Goal: Use online tool/utility: Use online tool/utility

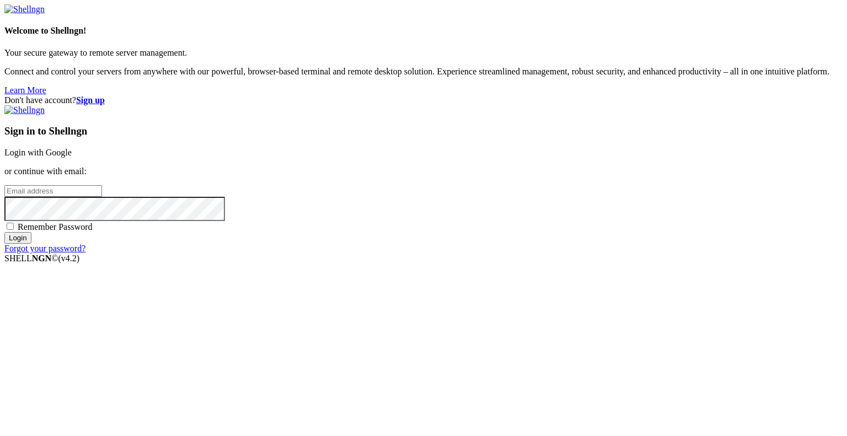
click at [102, 197] on input "email" at bounding box center [53, 191] width 98 height 12
click at [4, 195] on protonpass-control-1041 at bounding box center [4, 190] width 0 height 9
type input "[EMAIL_ADDRESS][DOMAIN_NAME]"
click at [31, 244] on input "Login" at bounding box center [17, 238] width 27 height 12
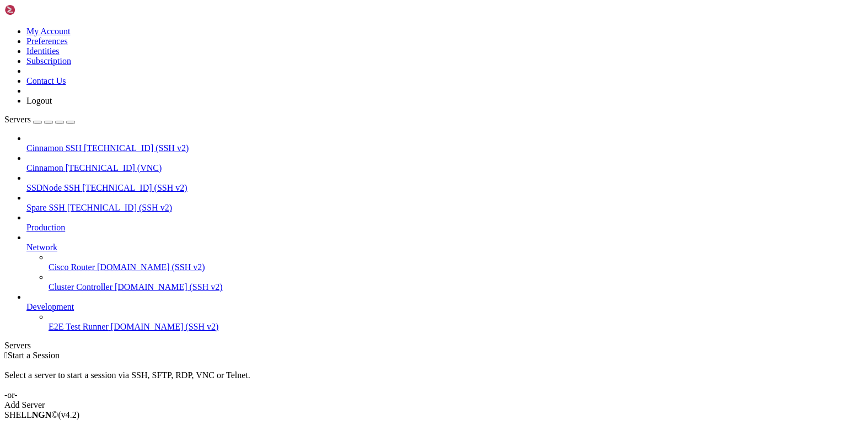
click at [63, 163] on span "Cinnamon" at bounding box center [44, 167] width 37 height 9
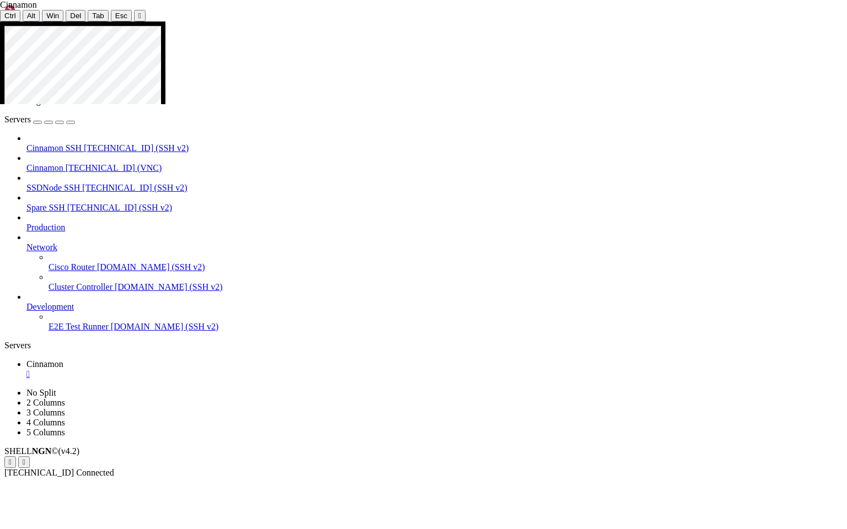
drag, startPoint x: 177, startPoint y: 294, endPoint x: 212, endPoint y: 297, distance: 34.9
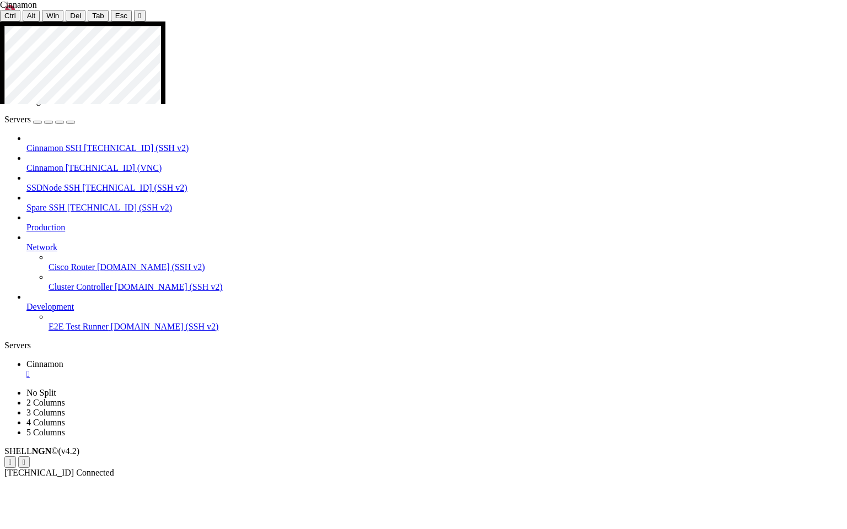
drag, startPoint x: 362, startPoint y: 163, endPoint x: 464, endPoint y: 163, distance: 102.0
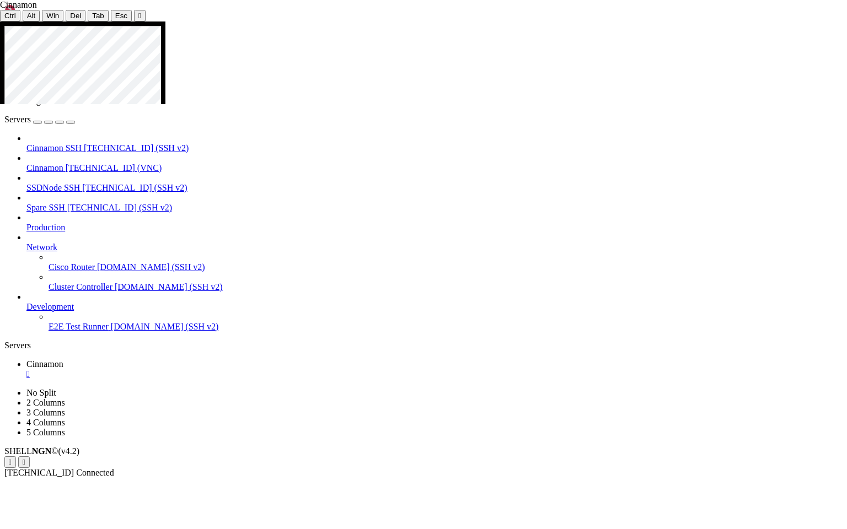
drag, startPoint x: 488, startPoint y: 412, endPoint x: 526, endPoint y: 412, distance: 38.0
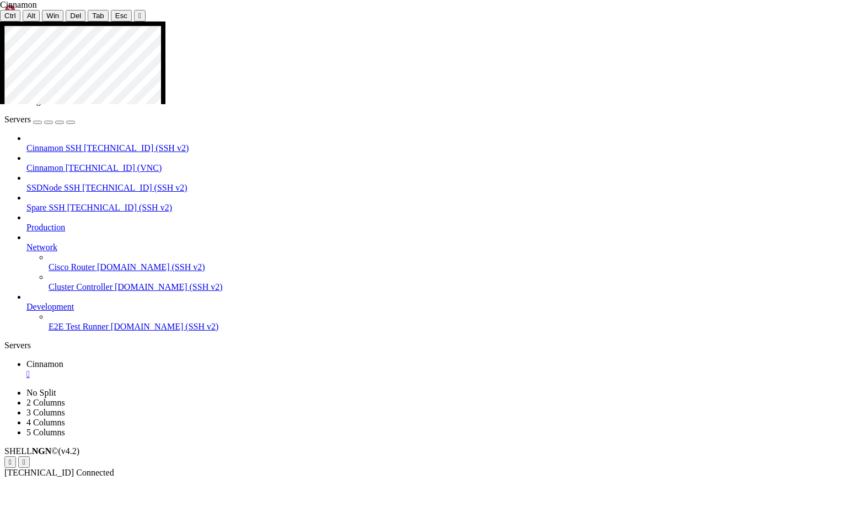
drag, startPoint x: 491, startPoint y: 277, endPoint x: 525, endPoint y: 282, distance: 33.9
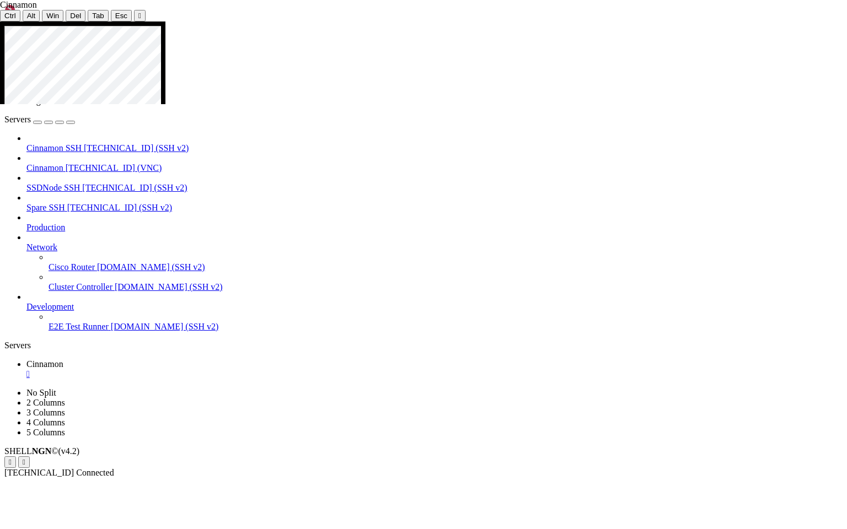
drag, startPoint x: 471, startPoint y: 232, endPoint x: 536, endPoint y: 233, distance: 64.5
